Goal: Book appointment/travel/reservation

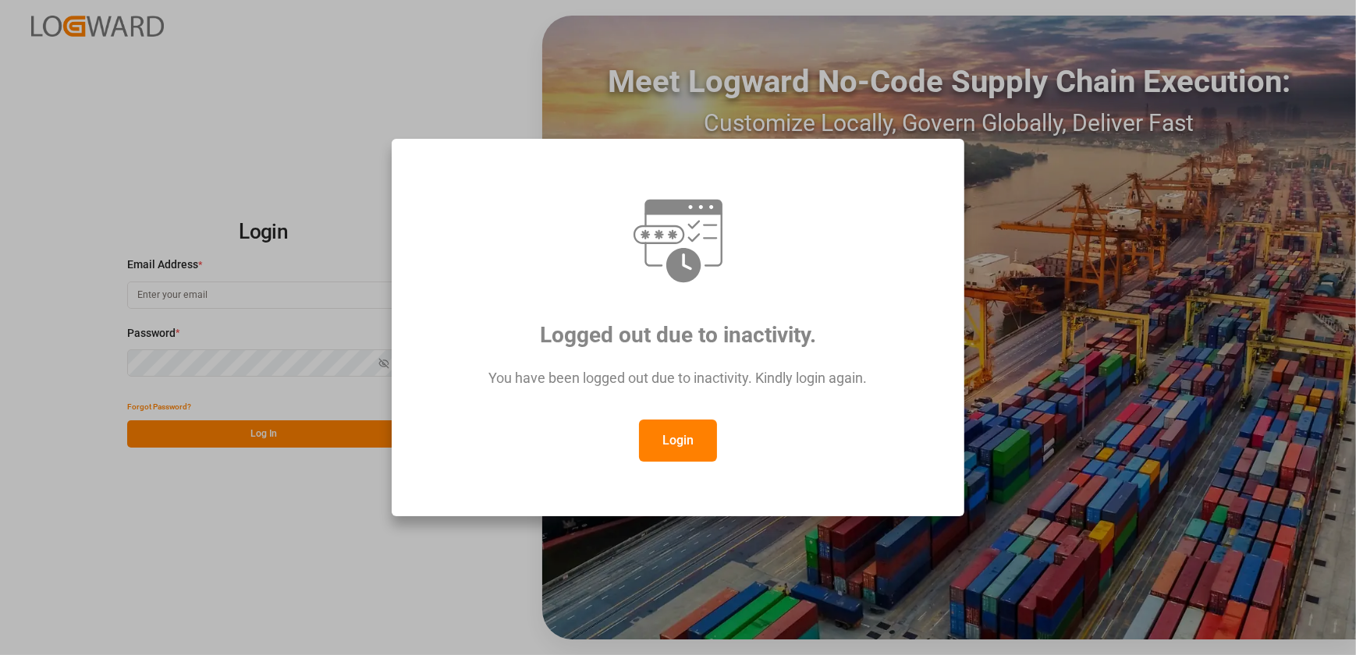
click at [691, 434] on button "Login" at bounding box center [678, 441] width 78 height 42
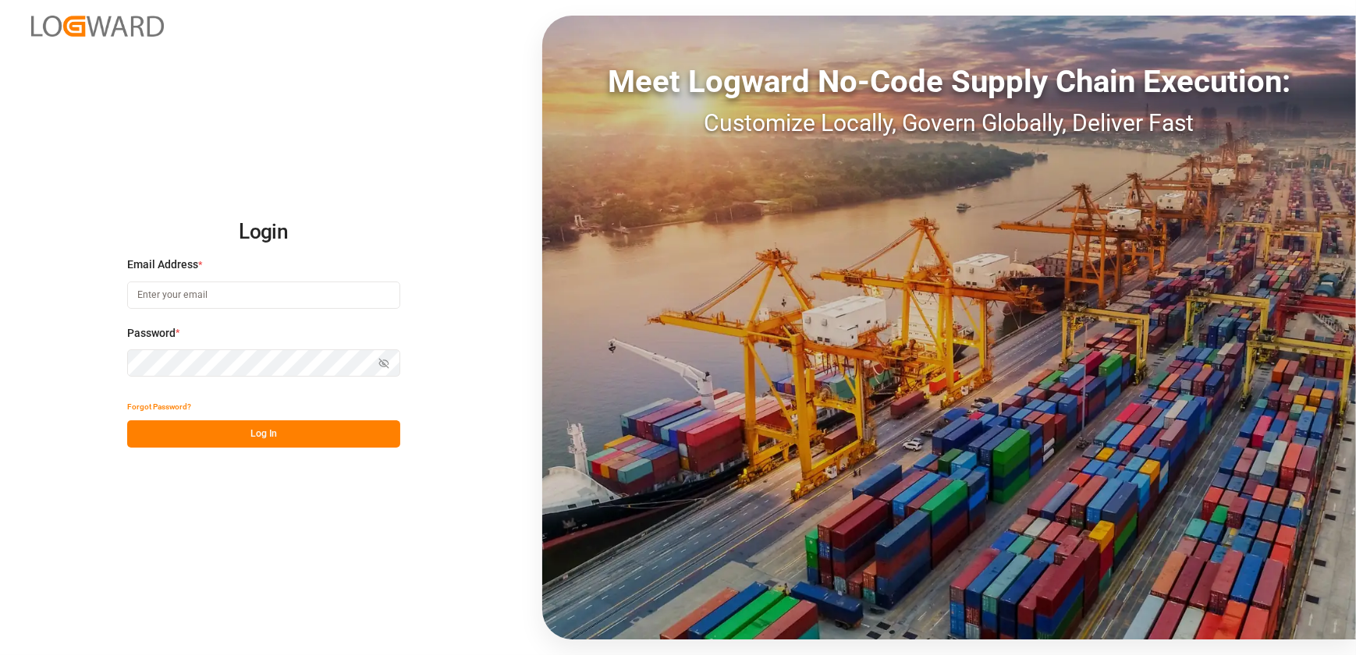
click at [257, 304] on input at bounding box center [263, 295] width 273 height 27
type input "[EMAIL_ADDRESS][DOMAIN_NAME]"
click at [229, 446] on button "Log In" at bounding box center [263, 434] width 273 height 27
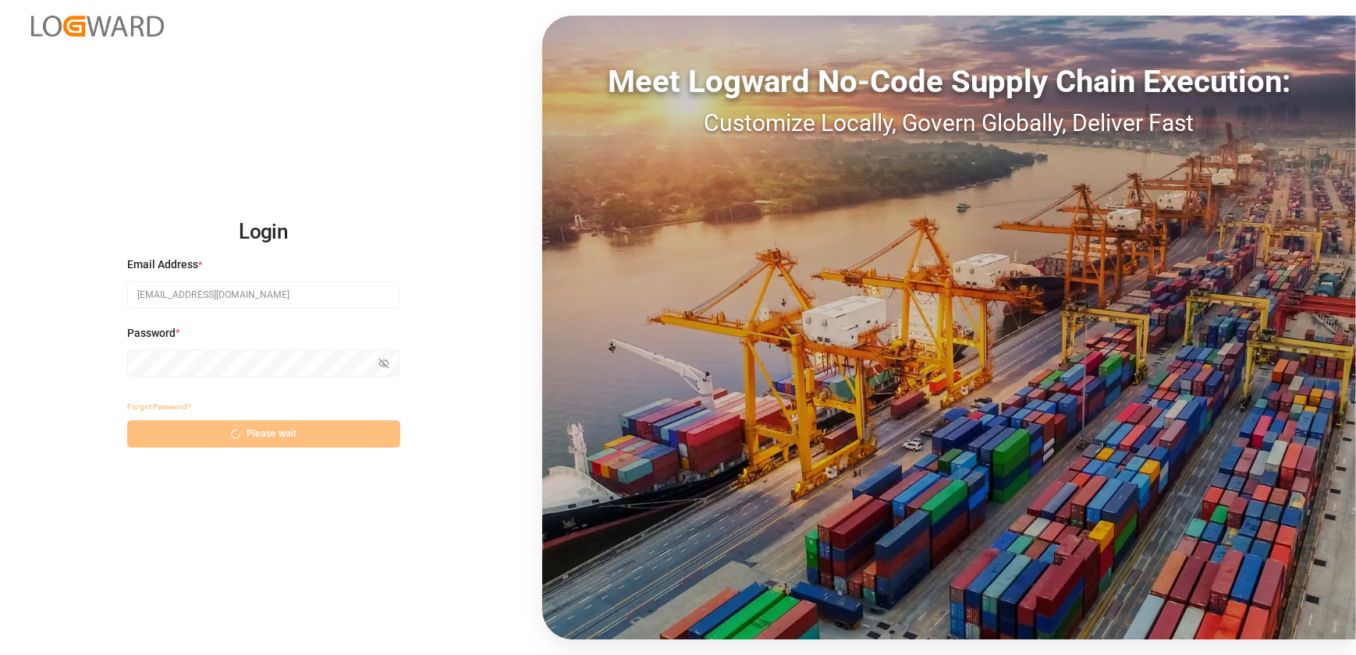
click at [225, 432] on div "Forgot Password? Please wait" at bounding box center [263, 420] width 273 height 55
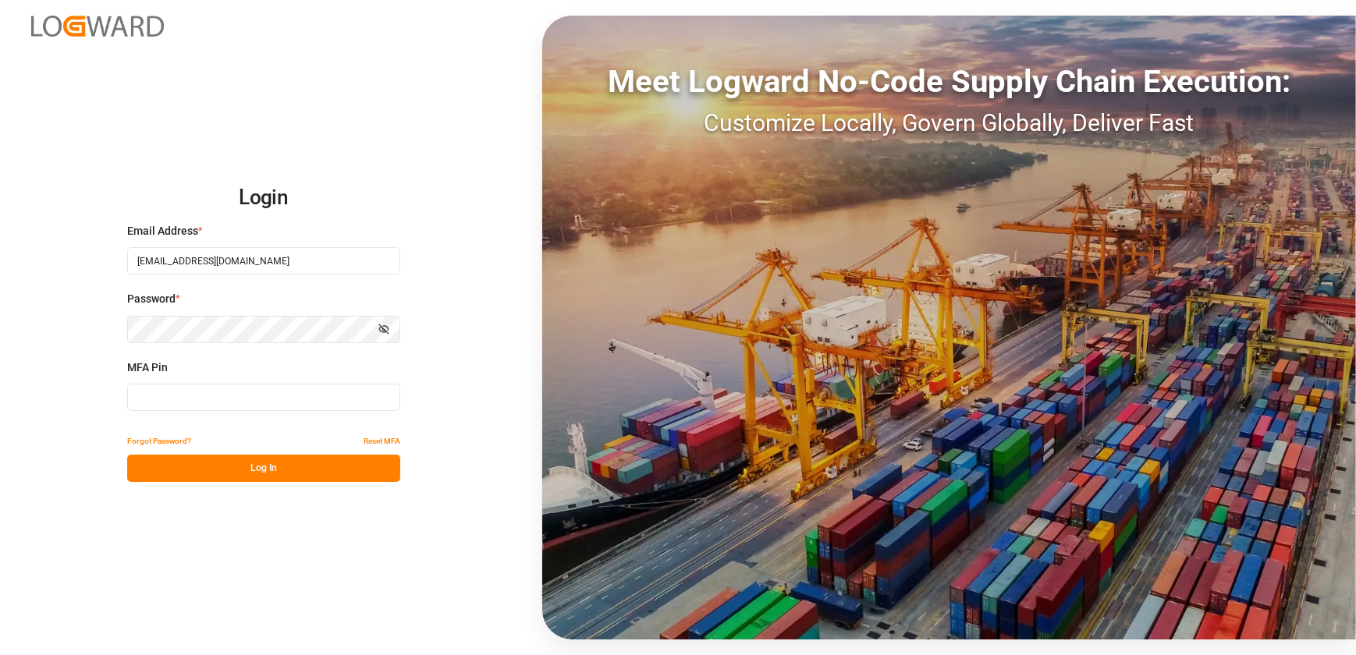
click at [194, 392] on input at bounding box center [263, 397] width 273 height 27
type input "147989"
click at [217, 467] on button "Log In" at bounding box center [263, 468] width 273 height 27
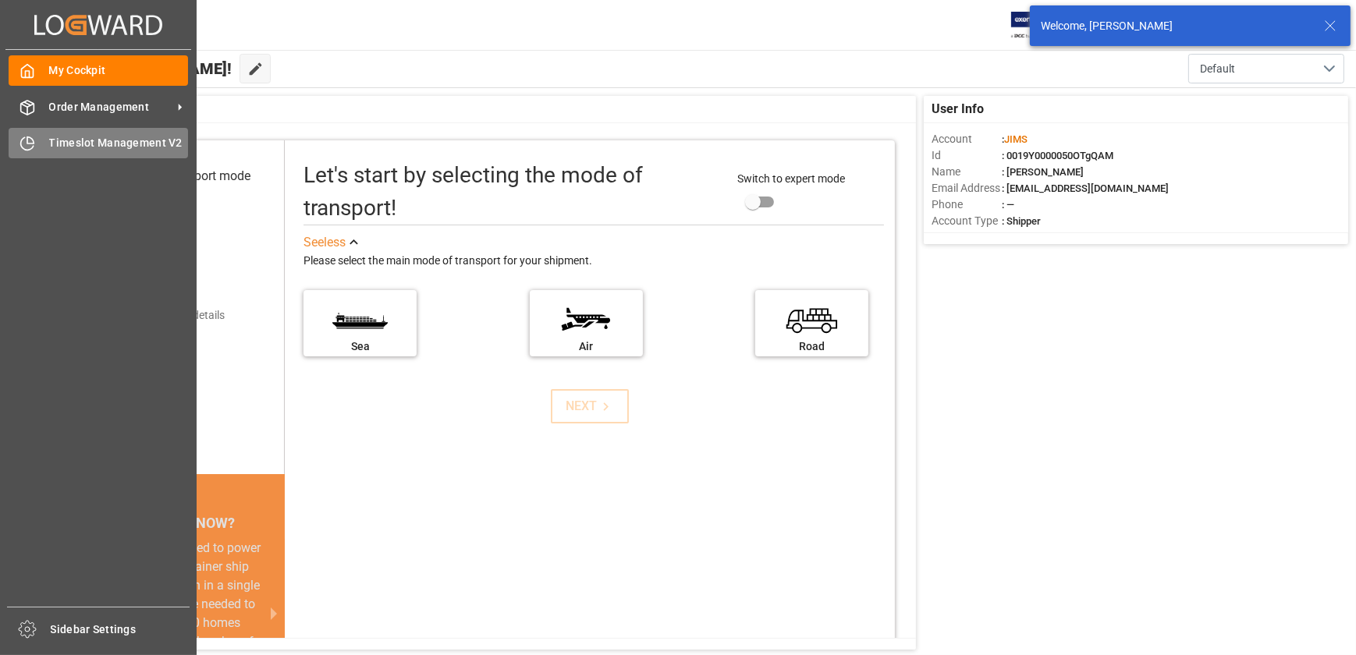
click at [39, 147] on div "Timeslot Management V2 Timeslot Management V2" at bounding box center [98, 143] width 179 height 30
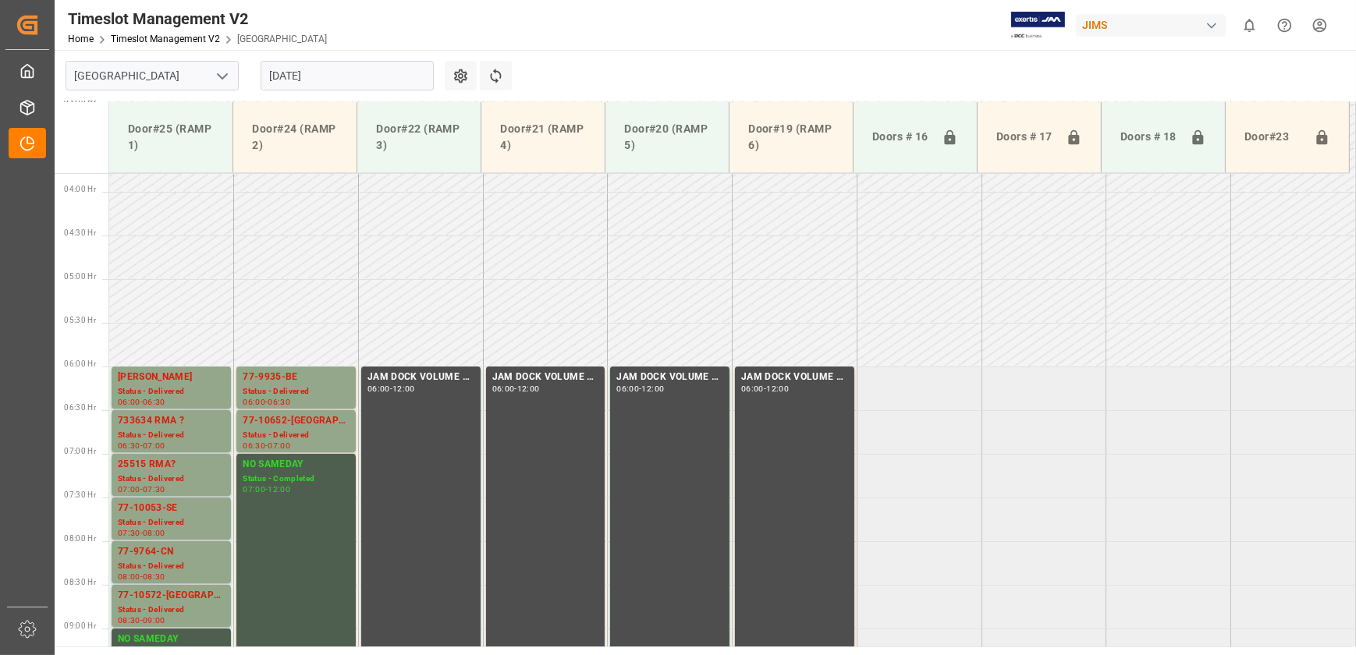
scroll to position [329, 0]
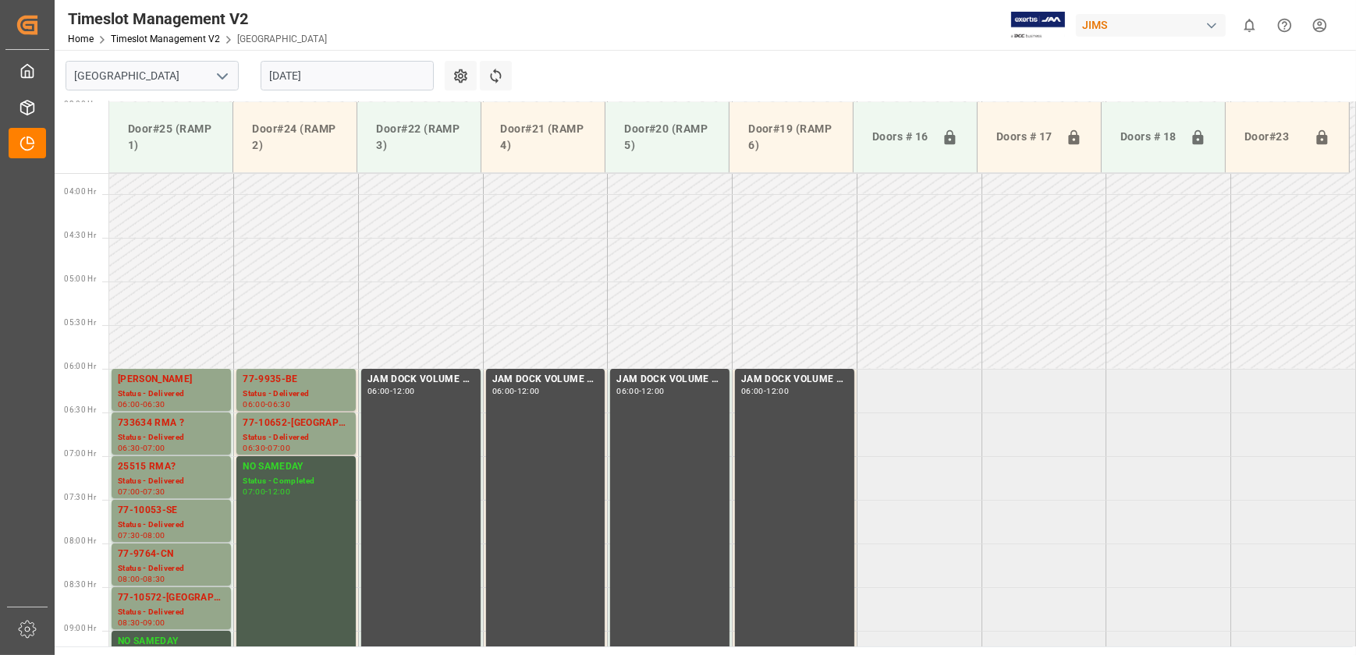
click at [339, 63] on input "[DATE]" at bounding box center [347, 76] width 173 height 30
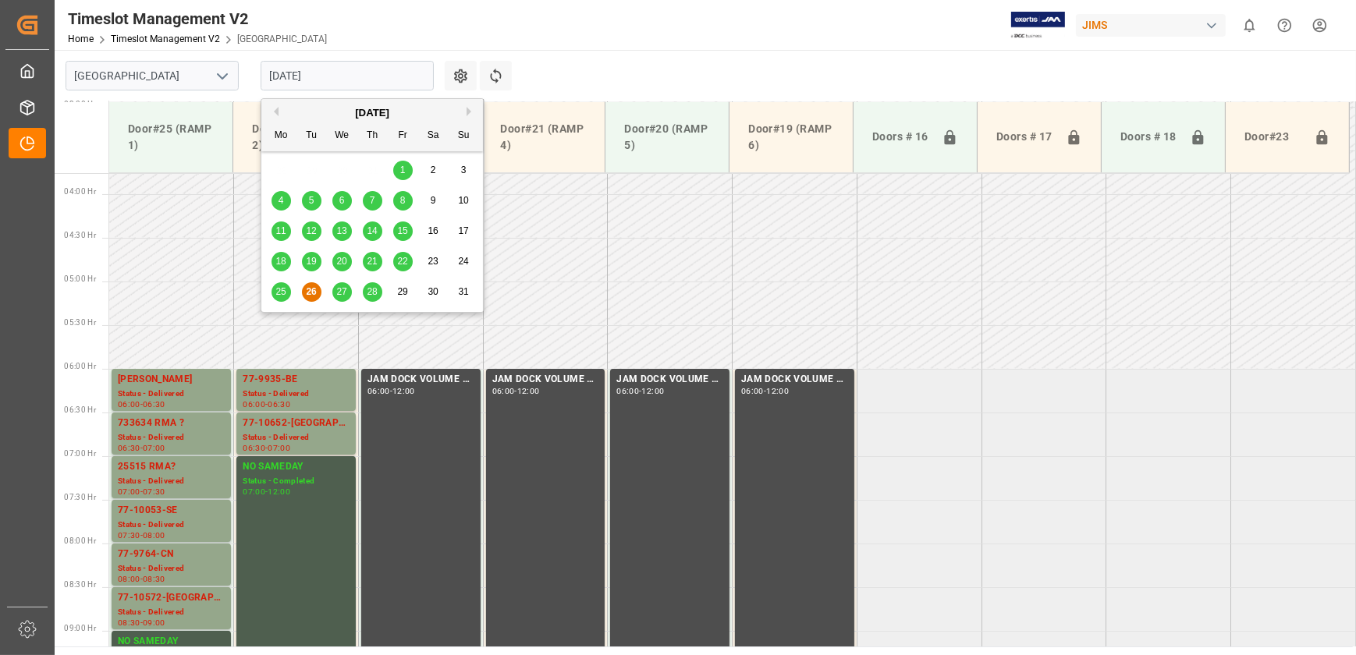
click at [341, 293] on span "27" at bounding box center [341, 291] width 10 height 11
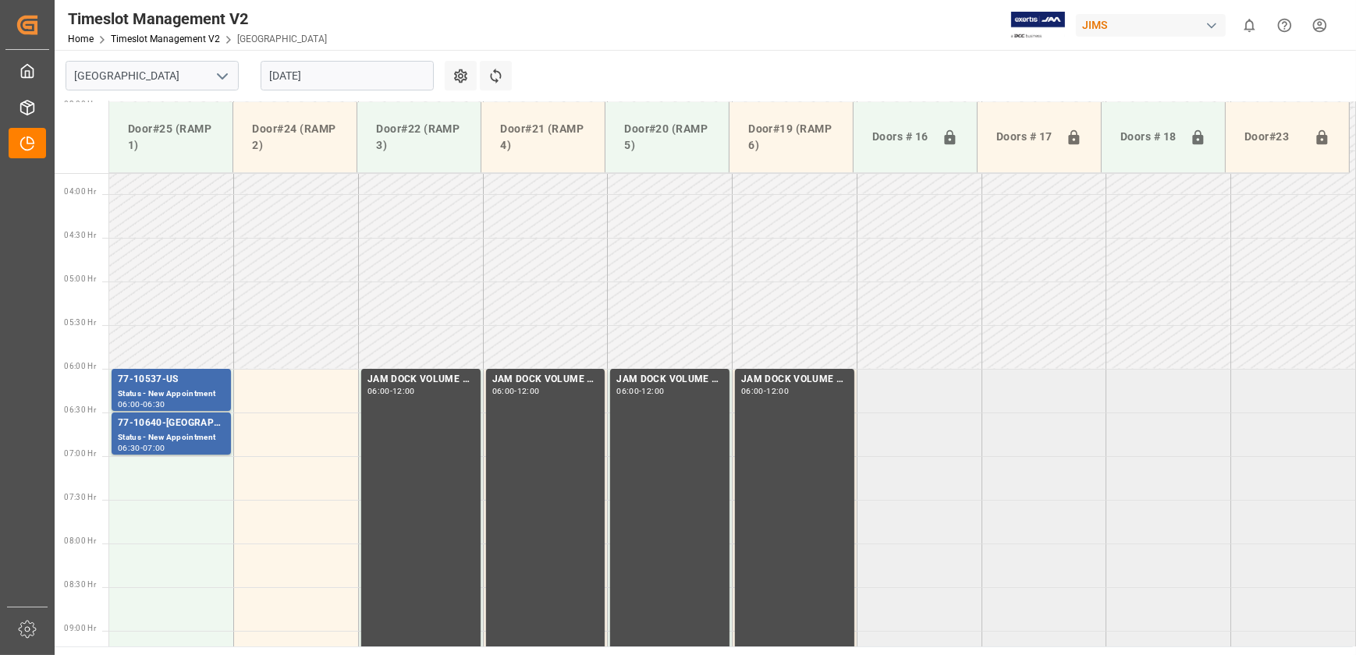
click at [341, 71] on input "[DATE]" at bounding box center [347, 76] width 173 height 30
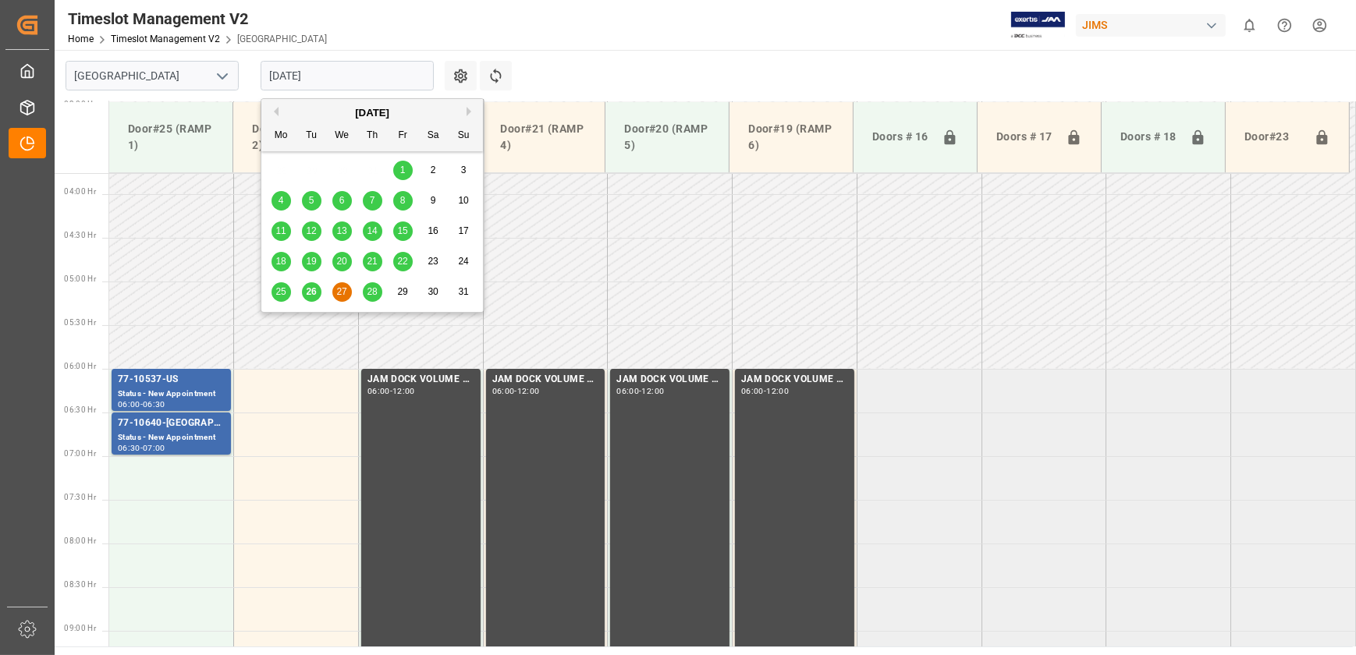
click at [373, 291] on span "28" at bounding box center [372, 291] width 10 height 11
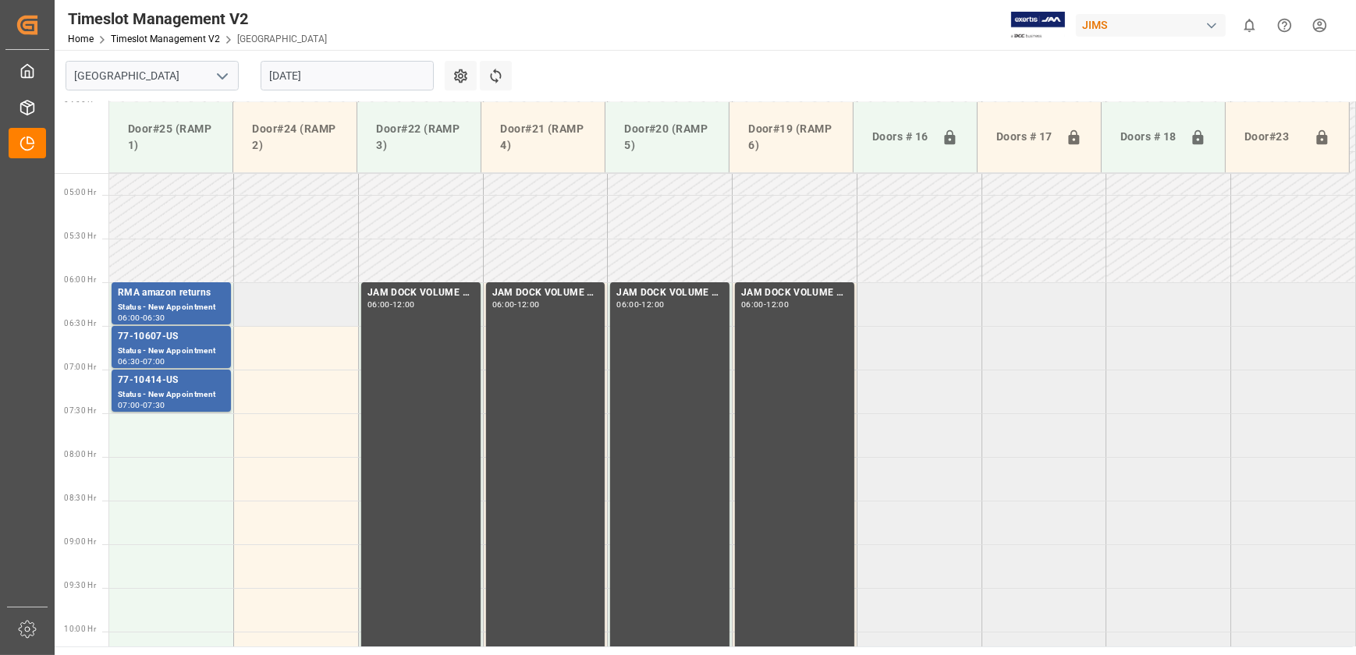
scroll to position [294, 0]
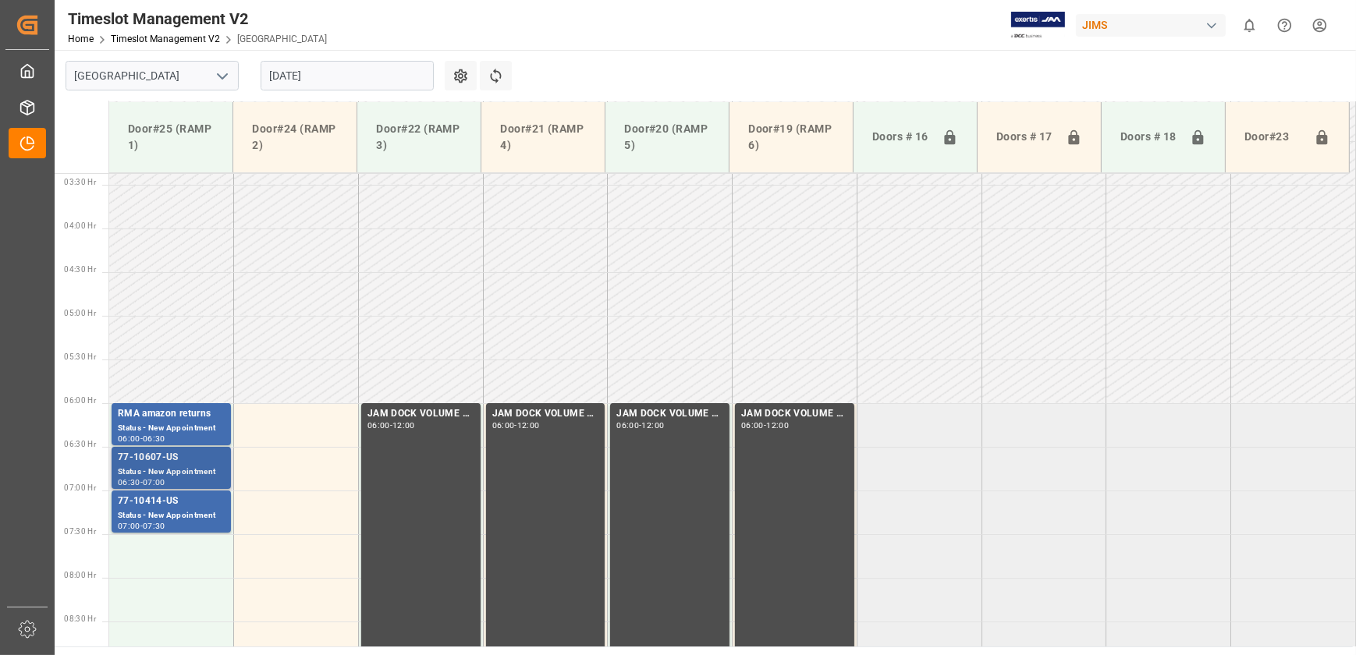
click at [187, 468] on div "Status - New Appointment" at bounding box center [171, 472] width 107 height 13
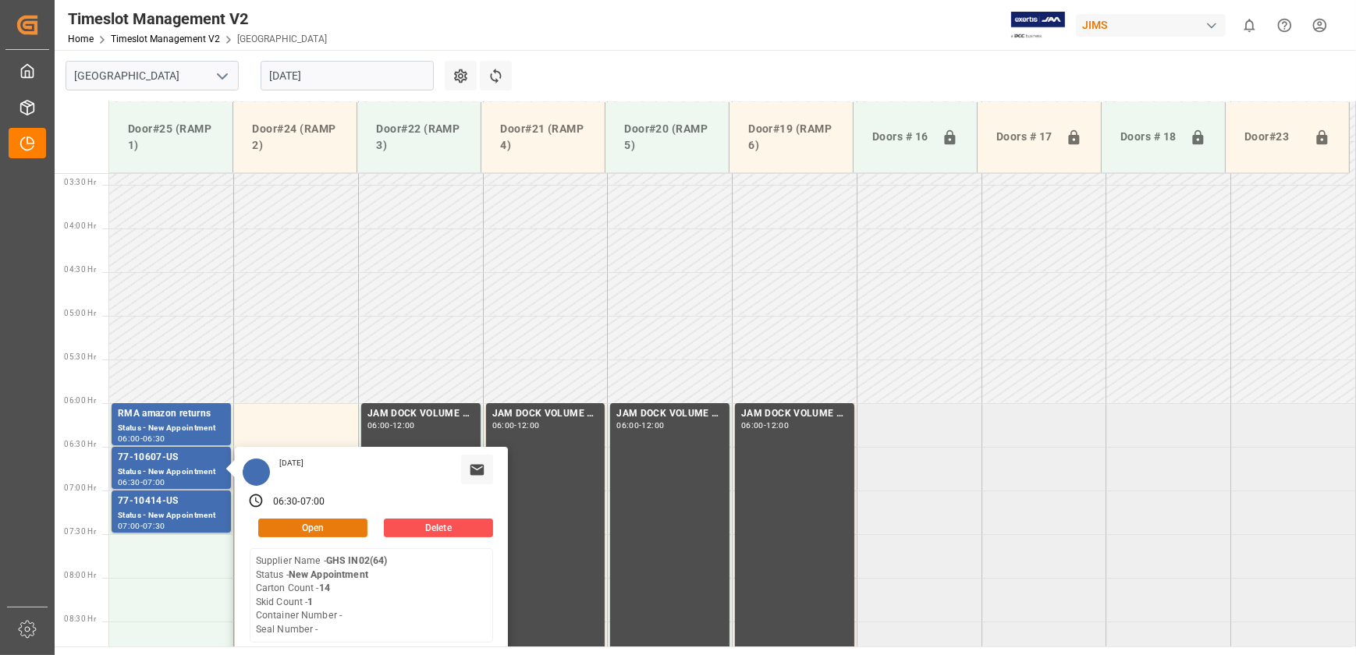
click at [304, 525] on button "Open" at bounding box center [312, 528] width 109 height 19
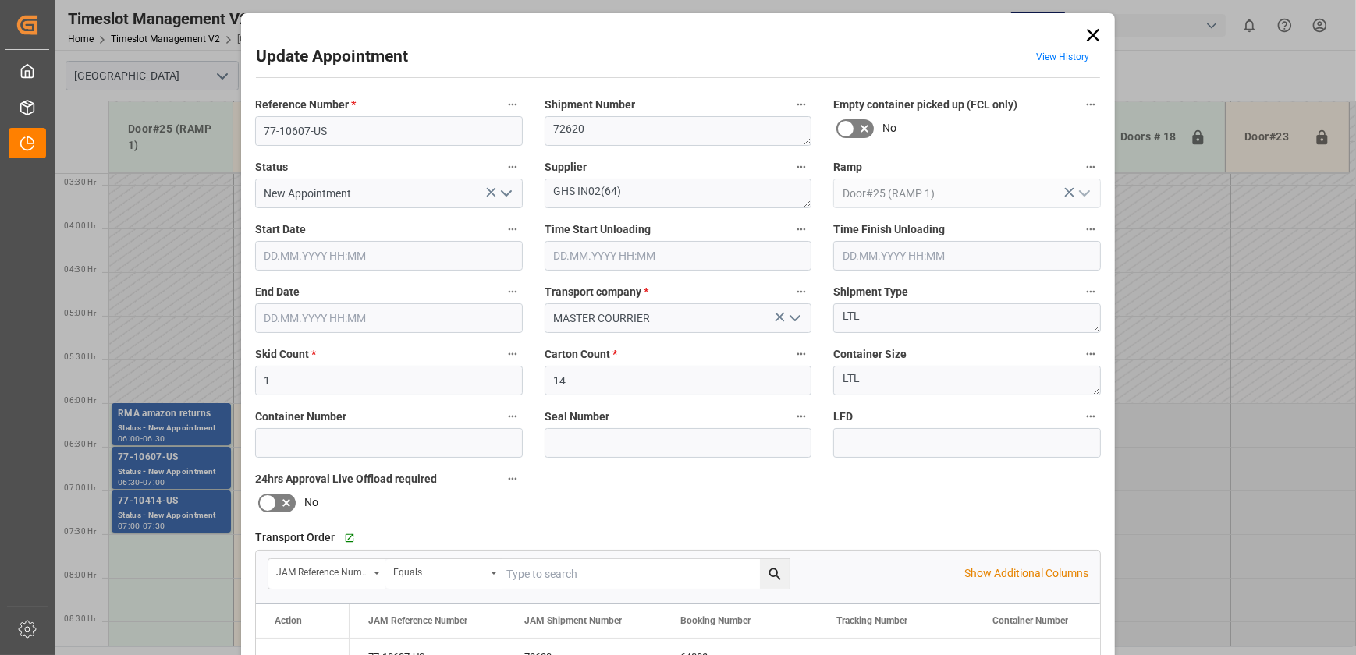
type input "[DATE] 06:30"
type input "[DATE] 07:00"
type input "[DATE] 12:38"
drag, startPoint x: 1099, startPoint y: 31, endPoint x: 1153, endPoint y: 22, distance: 54.6
click at [1099, 31] on icon at bounding box center [1093, 35] width 22 height 22
